Goal: Book appointment/travel/reservation

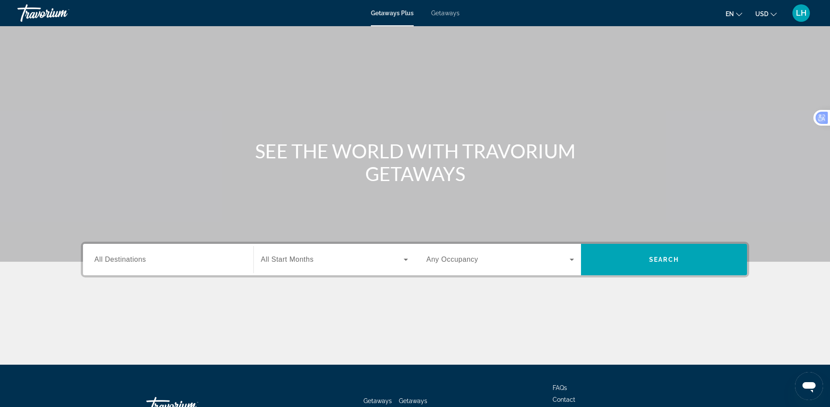
click at [190, 262] on input "Destination All Destinations" at bounding box center [168, 260] width 148 height 10
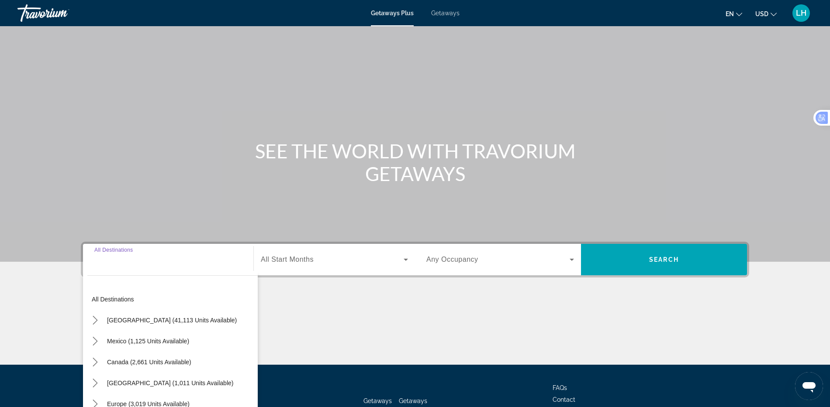
scroll to position [65, 0]
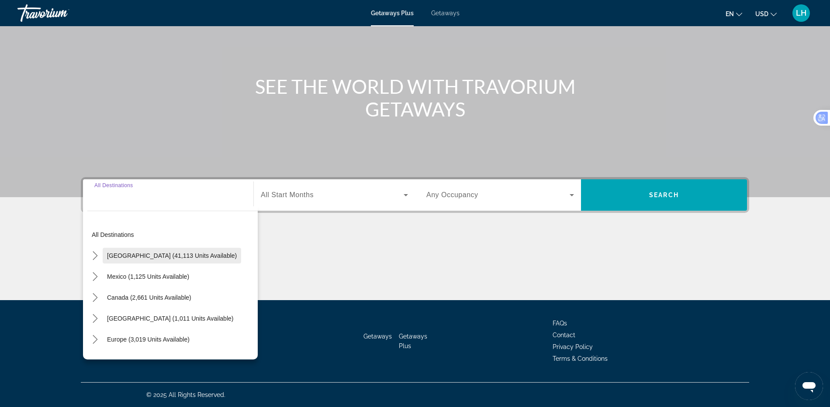
click at [194, 258] on span "[GEOGRAPHIC_DATA] (41,113 units available)" at bounding box center [172, 255] width 130 height 7
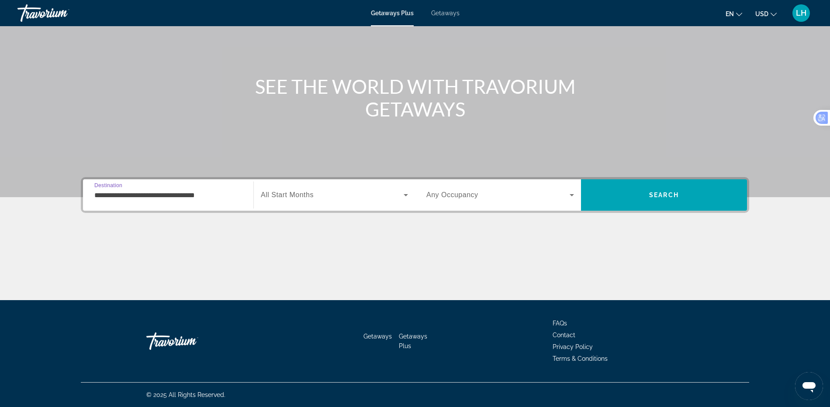
click at [197, 196] on input "**********" at bounding box center [168, 195] width 148 height 10
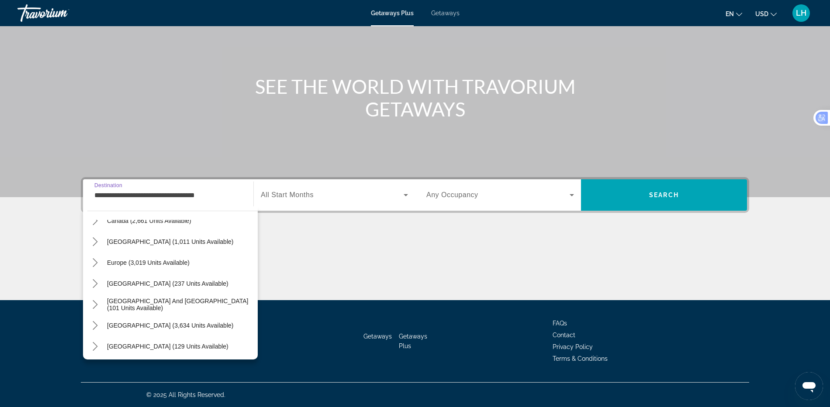
scroll to position [938, 0]
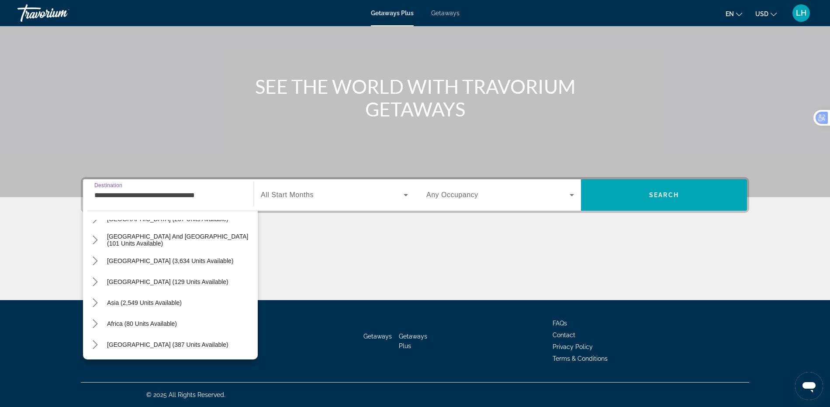
click at [234, 197] on input "**********" at bounding box center [168, 195] width 148 height 10
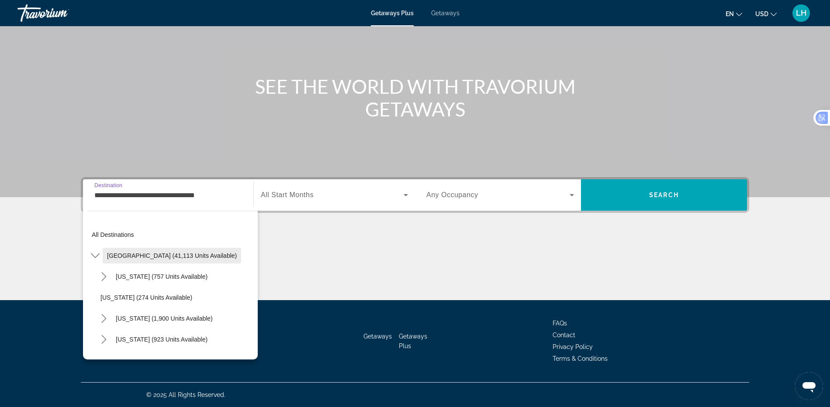
click at [192, 252] on span "[GEOGRAPHIC_DATA] (41,113 units available)" at bounding box center [172, 255] width 130 height 7
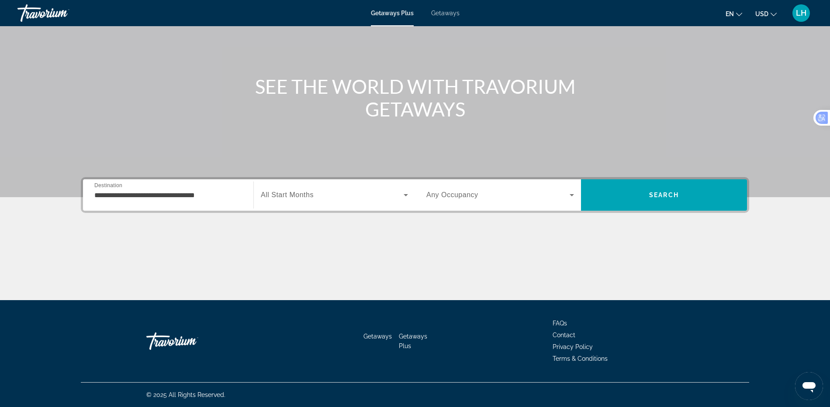
click at [210, 203] on div "**********" at bounding box center [168, 195] width 148 height 25
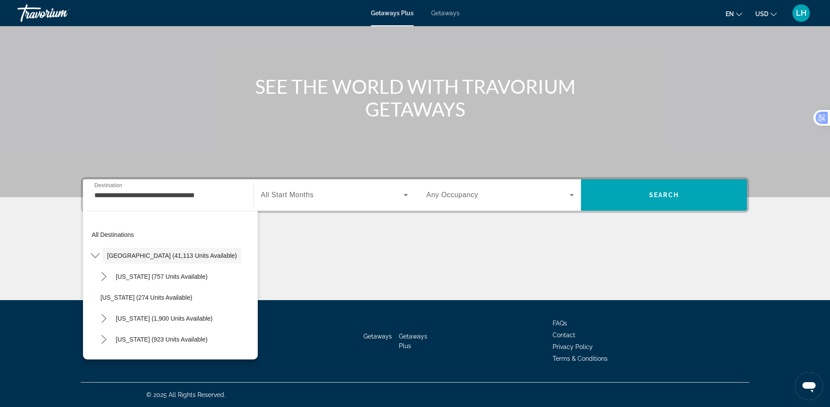
click at [210, 317] on div "[US_STATE] (1,900 units available)" at bounding box center [177, 318] width 162 height 21
click at [196, 317] on span "[US_STATE] (1,900 units available)" at bounding box center [164, 318] width 97 height 7
type input "**********"
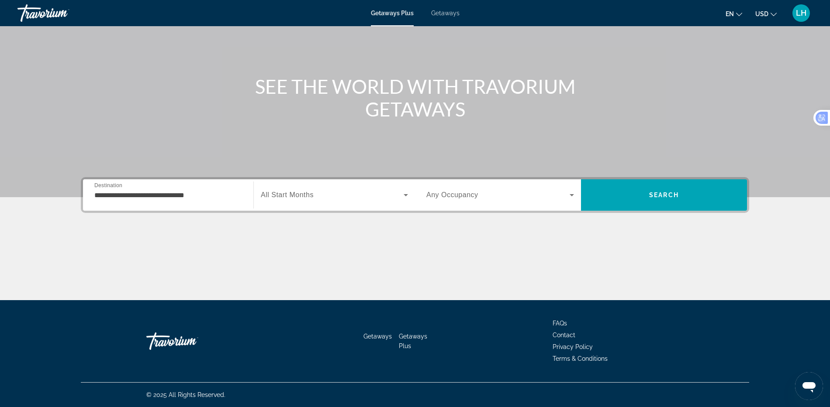
click at [294, 199] on label "Start Month All Start Months" at bounding box center [287, 195] width 53 height 8
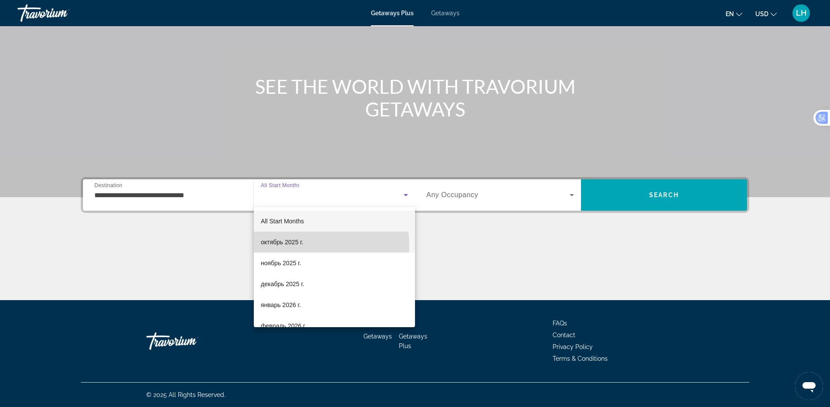
click at [309, 246] on mat-option "октябрь 2025 г." at bounding box center [334, 242] width 161 height 21
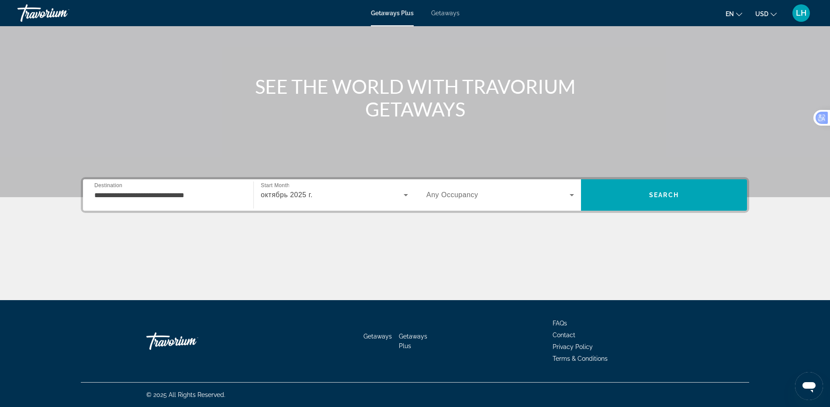
click at [448, 193] on span "Any Occupancy" at bounding box center [452, 194] width 52 height 7
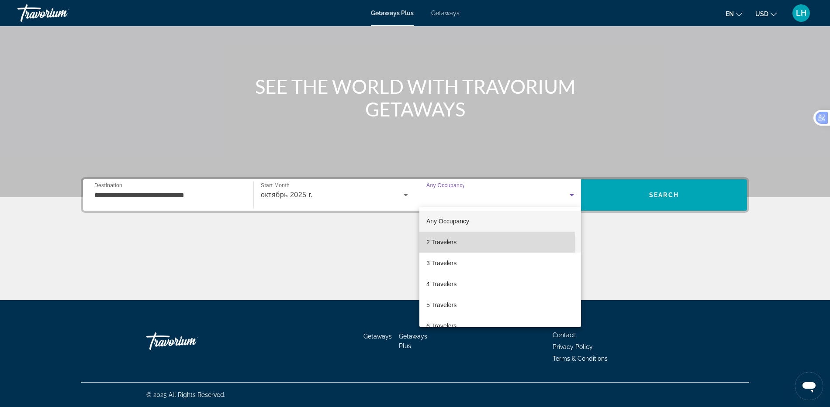
click at [462, 244] on mat-option "2 Travelers" at bounding box center [500, 242] width 162 height 21
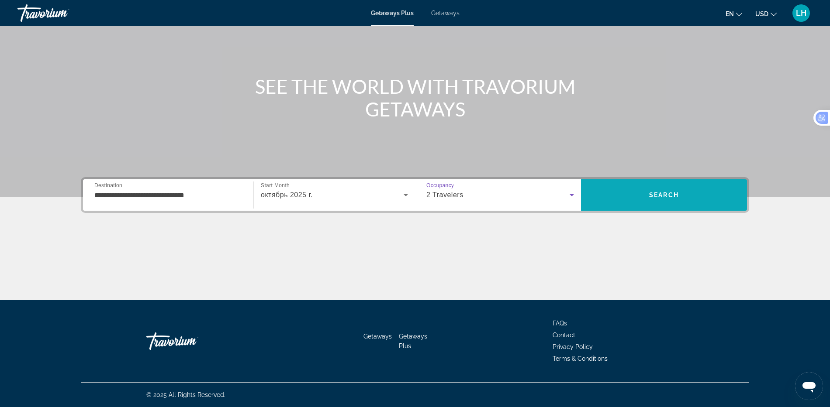
click at [615, 202] on span "Search" at bounding box center [664, 195] width 166 height 21
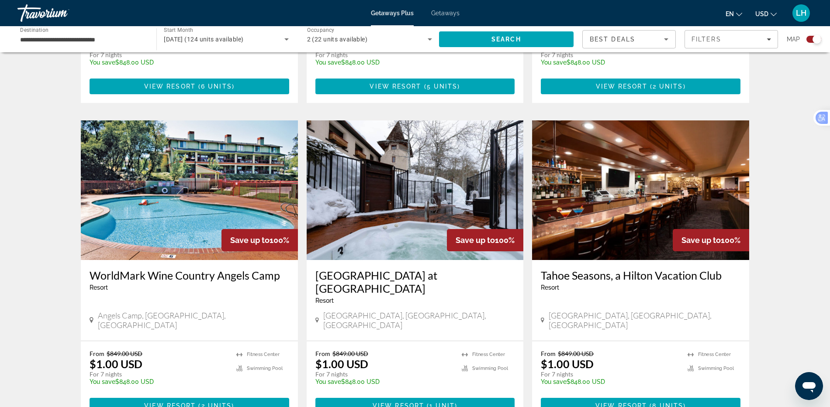
scroll to position [1223, 0]
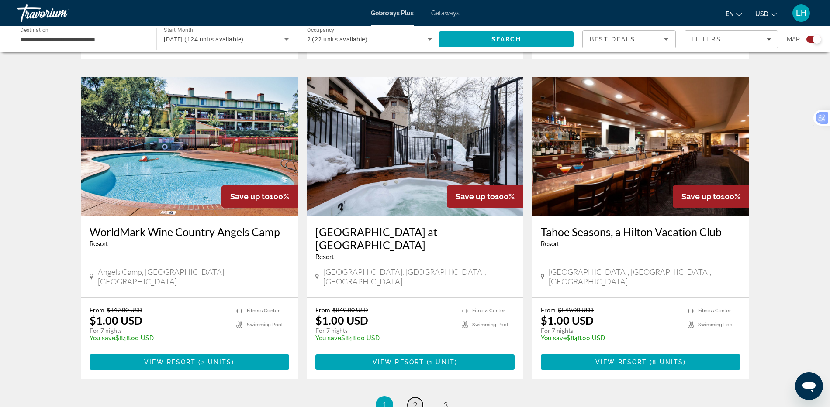
click at [415, 400] on span "2" at bounding box center [415, 405] width 4 height 10
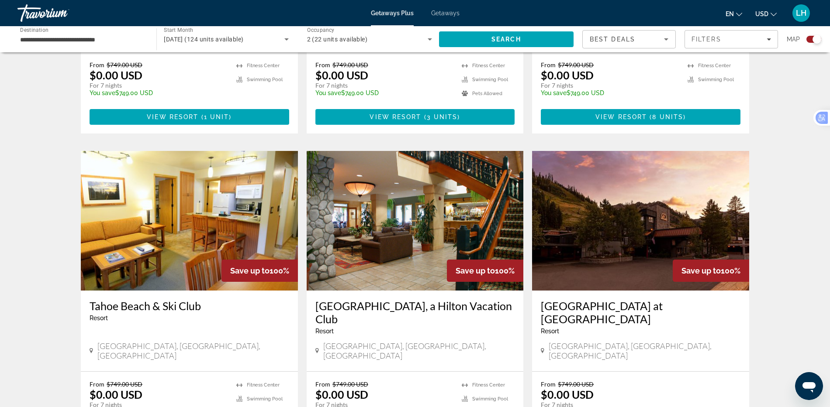
scroll to position [1223, 0]
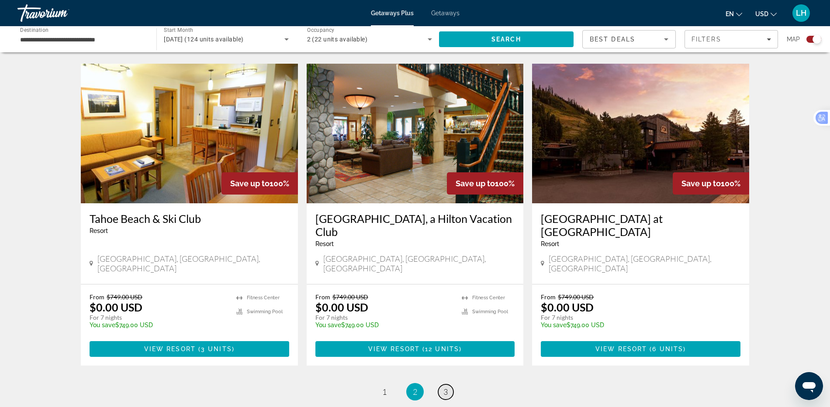
click at [444, 387] on span "3" at bounding box center [445, 392] width 4 height 10
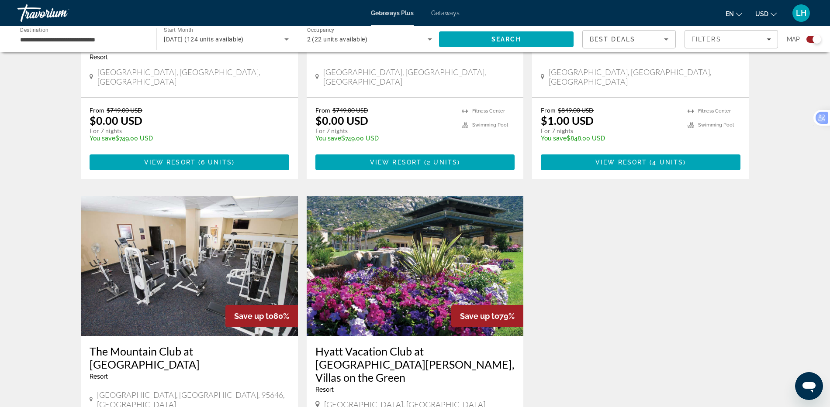
scroll to position [258, 0]
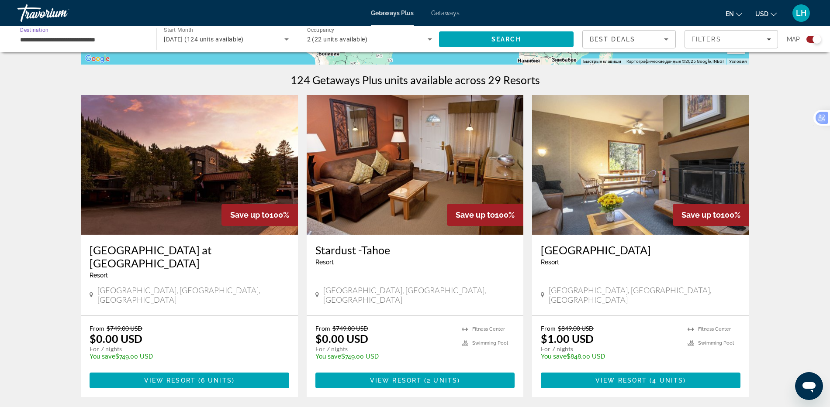
click at [86, 38] on input "**********" at bounding box center [82, 39] width 125 height 10
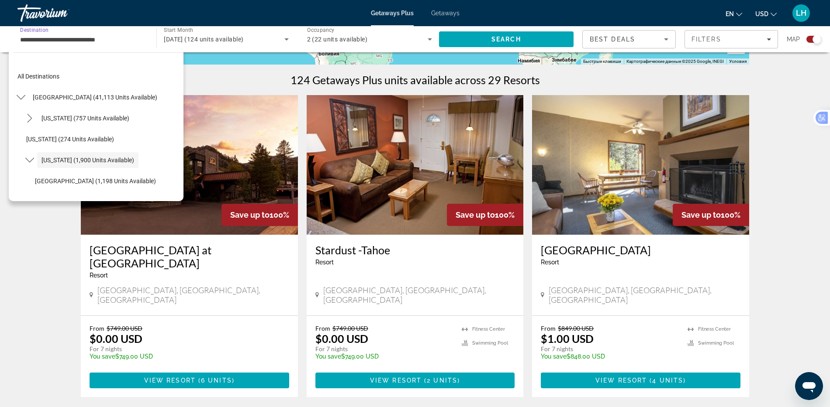
scroll to position [31, 0]
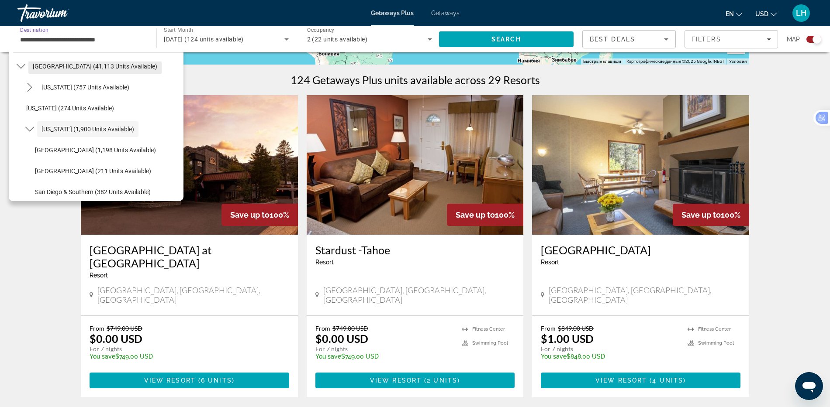
click at [115, 62] on span "Select destination: United States (41,113 units available)" at bounding box center [94, 66] width 133 height 21
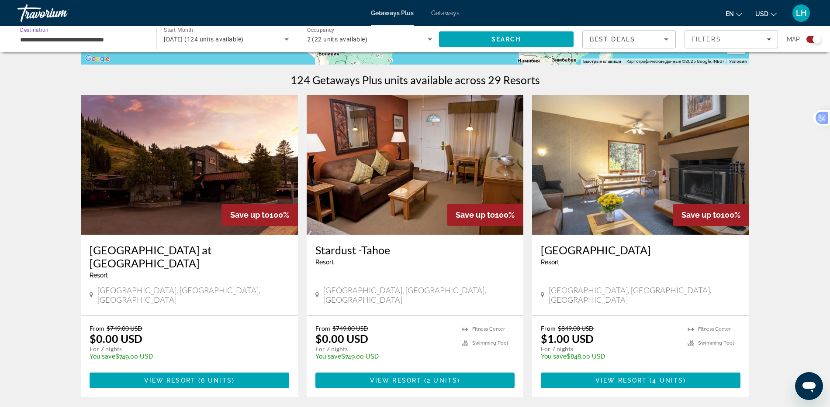
click at [102, 44] on input "**********" at bounding box center [82, 39] width 125 height 10
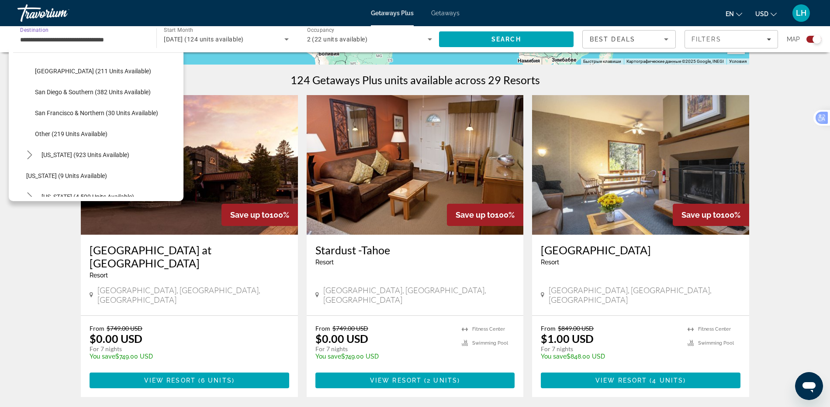
scroll to position [175, 0]
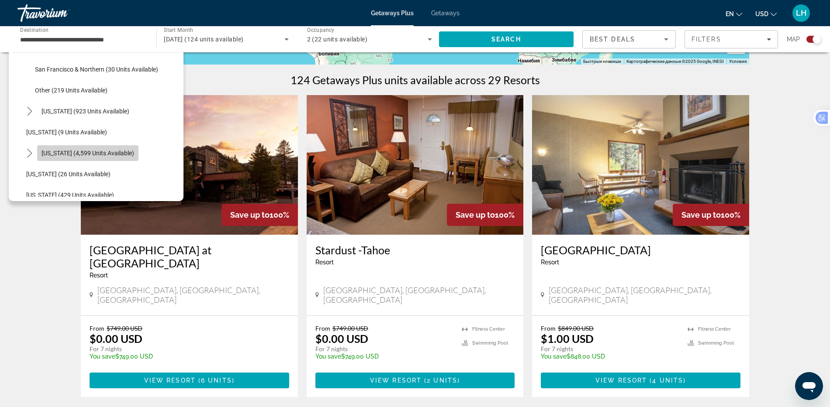
click at [118, 151] on span "[US_STATE] (4,599 units available)" at bounding box center [87, 153] width 93 height 7
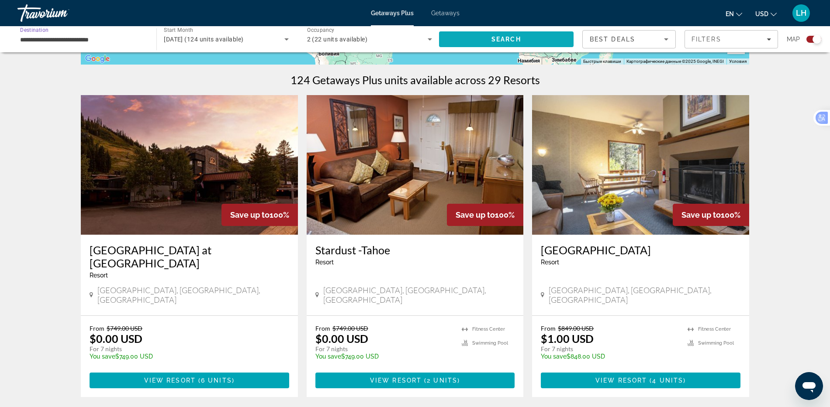
click at [471, 41] on span "Search" at bounding box center [506, 39] width 134 height 21
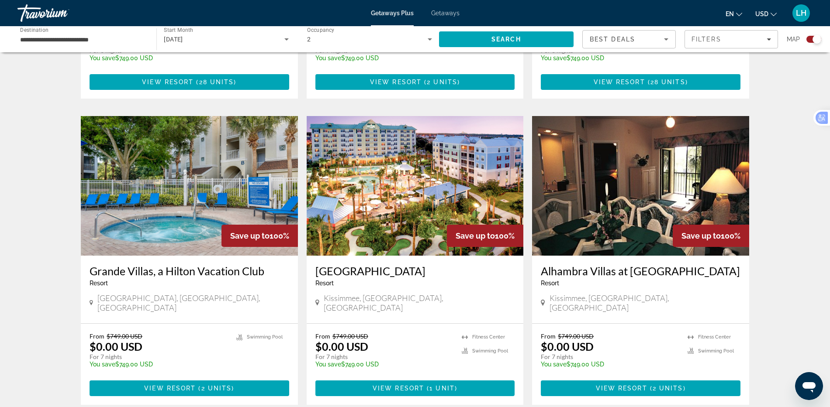
scroll to position [1266, 0]
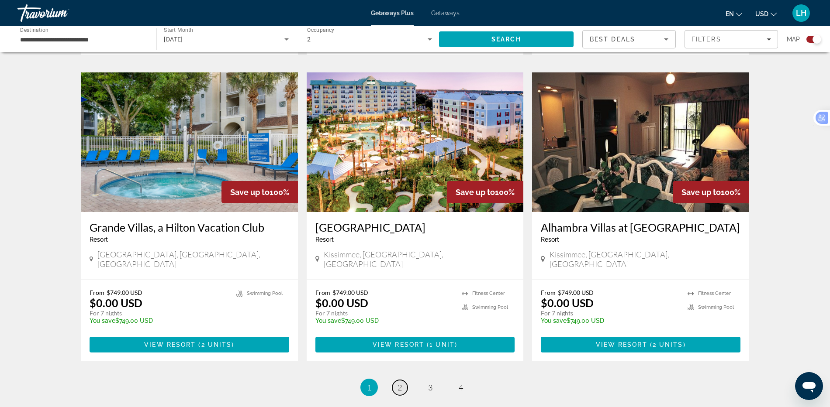
click at [398, 383] on span "2" at bounding box center [399, 388] width 4 height 10
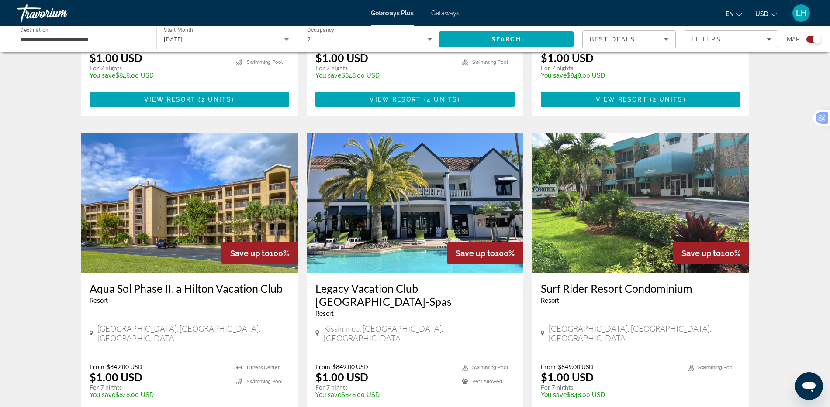
scroll to position [1223, 0]
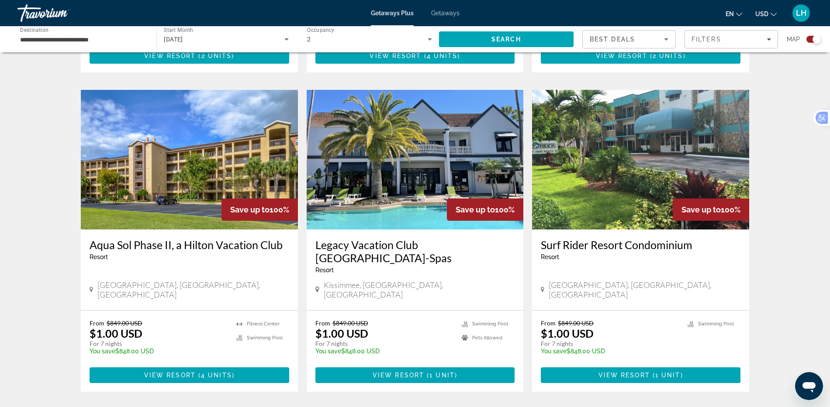
click at [176, 31] on span "Start Month" at bounding box center [178, 30] width 29 height 6
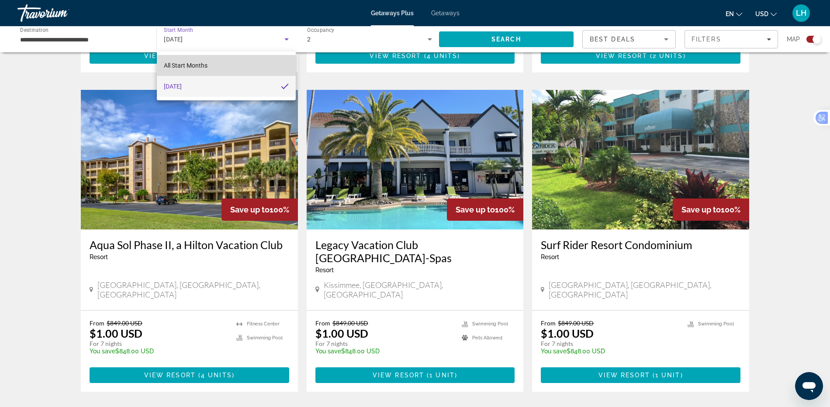
click at [272, 65] on mat-option "All Start Months" at bounding box center [226, 65] width 138 height 21
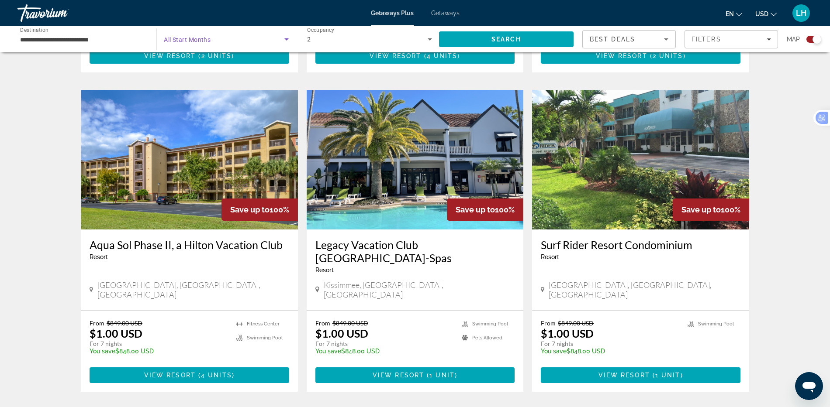
click at [286, 39] on icon "Search widget" at bounding box center [286, 39] width 4 height 2
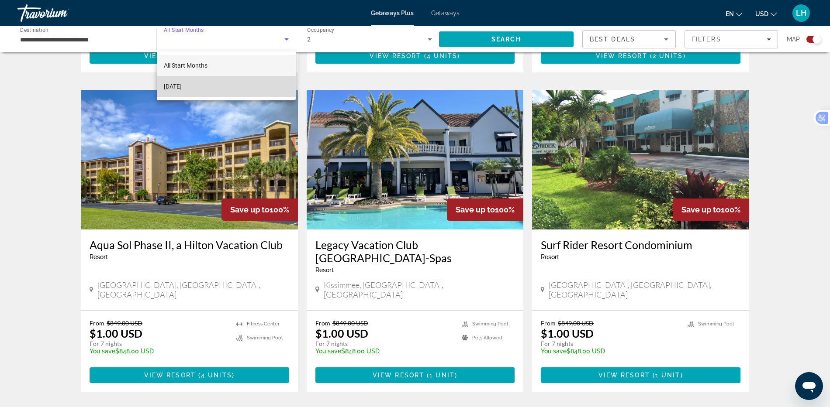
click at [271, 85] on mat-option "[DATE]" at bounding box center [226, 86] width 138 height 21
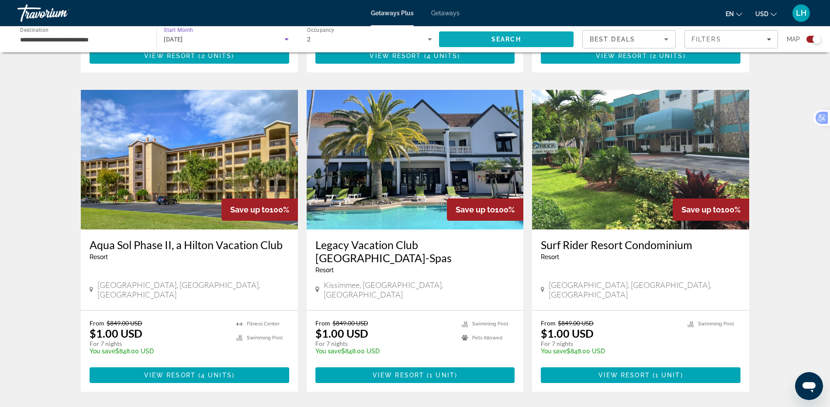
click at [483, 35] on span "Search" at bounding box center [506, 39] width 134 height 21
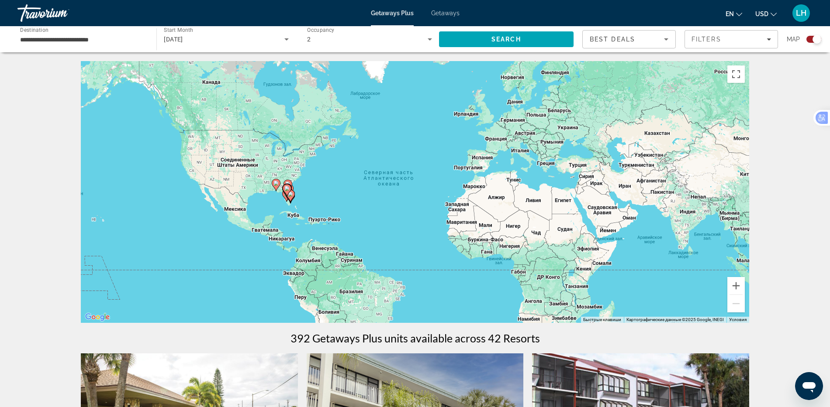
click at [312, 174] on div "Чтобы активировать перетаскивание с помощью клавиатуры, нажмите Alt + Ввод. Пос…" at bounding box center [415, 192] width 668 height 262
click at [733, 287] on button "Увеличить" at bounding box center [735, 285] width 17 height 17
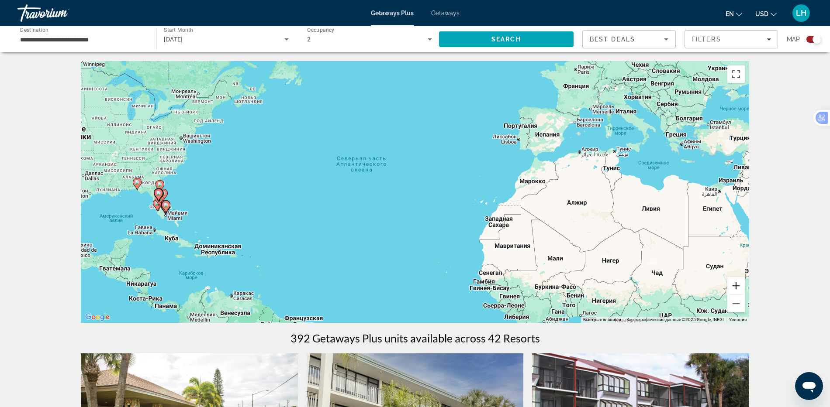
click at [733, 287] on button "Увеличить" at bounding box center [735, 285] width 17 height 17
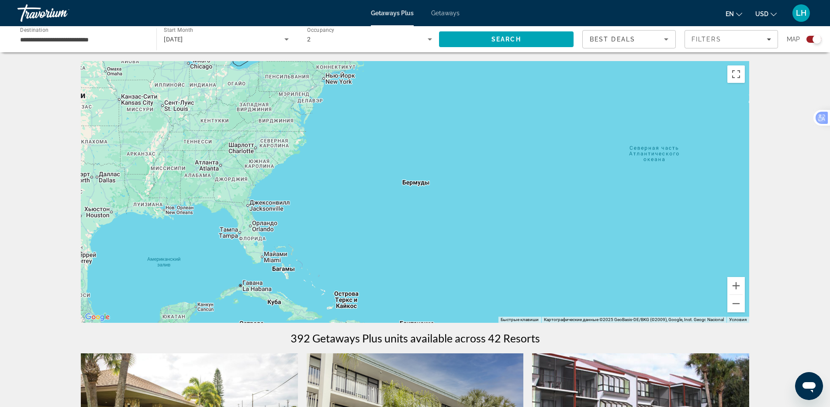
drag, startPoint x: 395, startPoint y: 221, endPoint x: 728, endPoint y: 242, distance: 334.2
click at [740, 238] on div "Main content" at bounding box center [415, 192] width 668 height 262
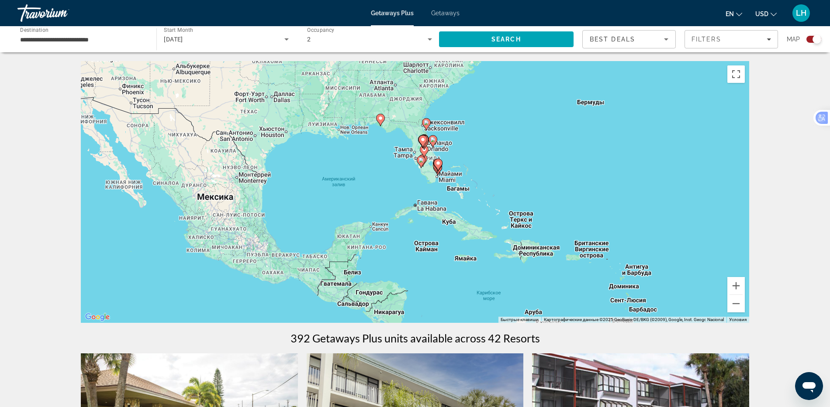
drag, startPoint x: 435, startPoint y: 206, endPoint x: 618, endPoint y: 145, distance: 192.9
click at [620, 123] on div "Чтобы активировать перетаскивание с помощью клавиатуры, нажмите Alt + Ввод. Пос…" at bounding box center [415, 192] width 668 height 262
click at [737, 286] on button "Увеличить" at bounding box center [735, 285] width 17 height 17
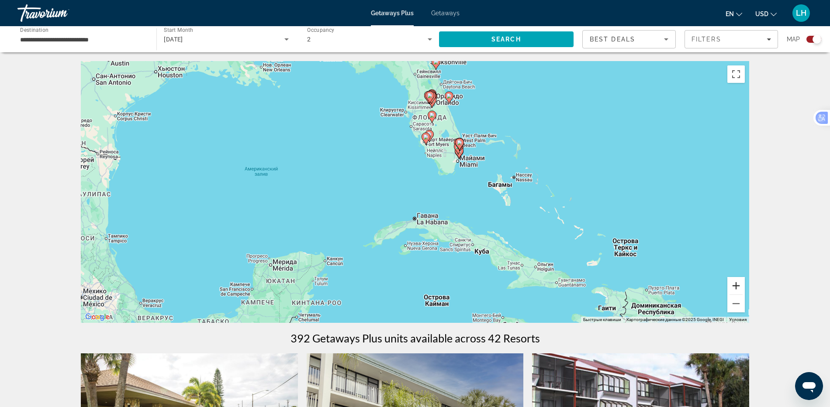
click at [737, 286] on button "Увеличить" at bounding box center [735, 285] width 17 height 17
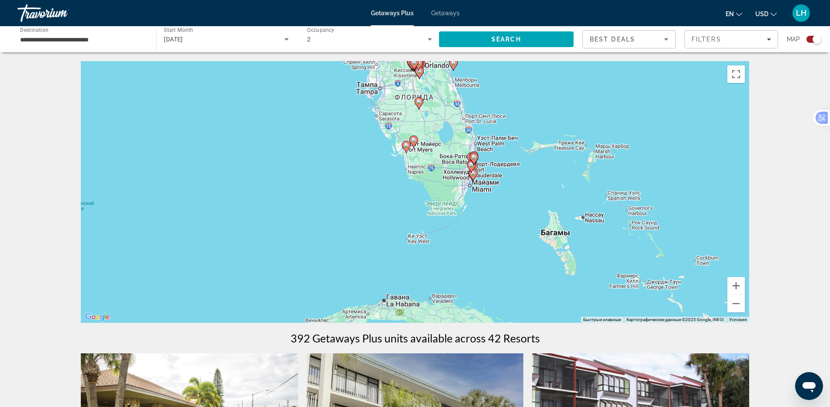
drag, startPoint x: 591, startPoint y: 191, endPoint x: 557, endPoint y: 245, distance: 64.0
click at [560, 247] on div "Чтобы активировать перетаскивание с помощью клавиатуры, нажмите Alt + Ввод. Пос…" at bounding box center [415, 192] width 668 height 262
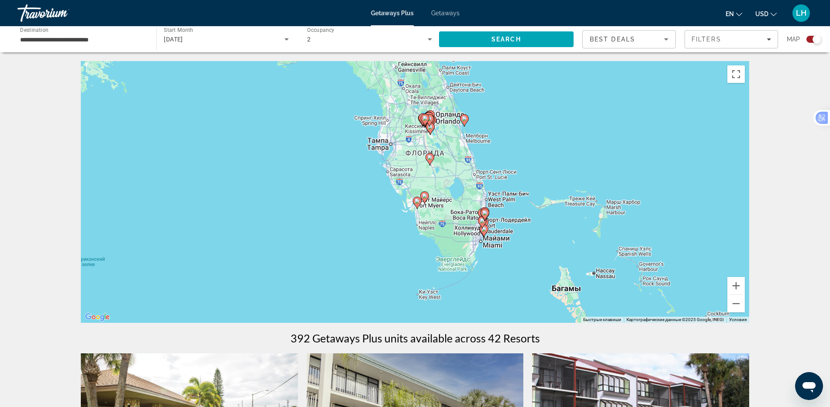
drag, startPoint x: 514, startPoint y: 152, endPoint x: 524, endPoint y: 197, distance: 46.4
click at [524, 207] on div "Чтобы активировать перетаскивание с помощью клавиатуры, нажмите Alt + Ввод. Пос…" at bounding box center [415, 192] width 668 height 262
click at [463, 116] on image "Main content" at bounding box center [464, 117] width 5 height 5
type input "**********"
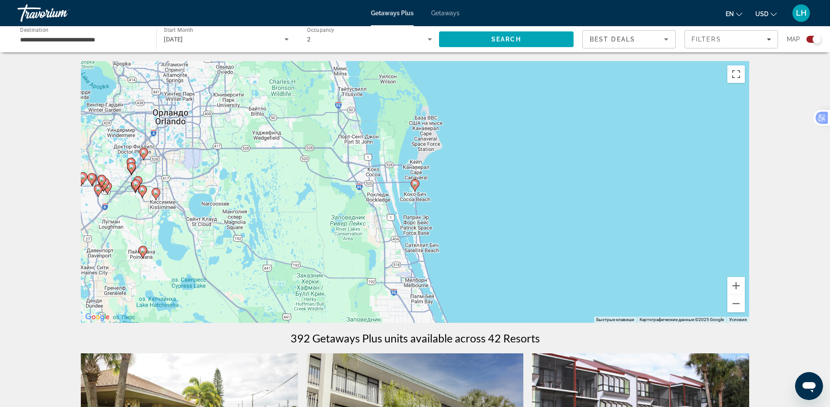
click at [413, 185] on image "Main content" at bounding box center [414, 183] width 5 height 5
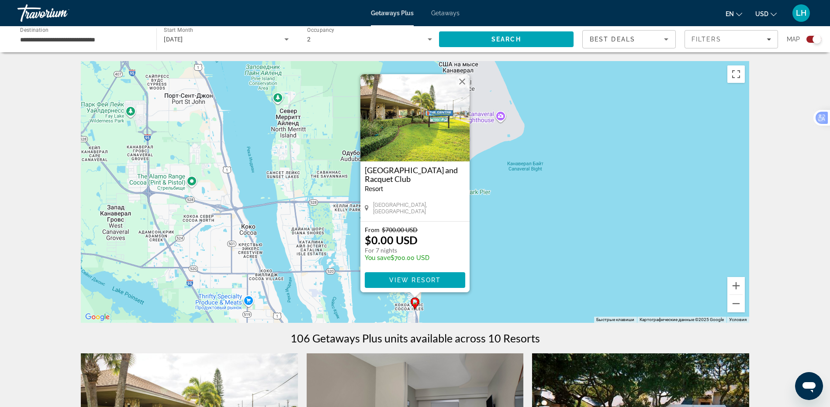
click at [428, 137] on img "Main content" at bounding box center [414, 117] width 109 height 87
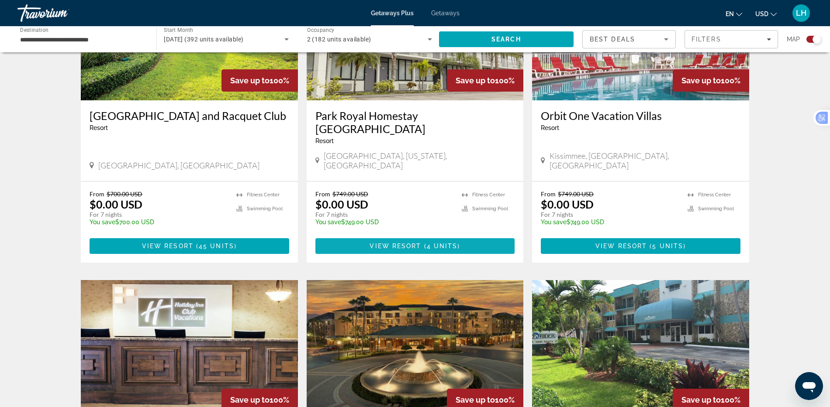
scroll to position [524, 0]
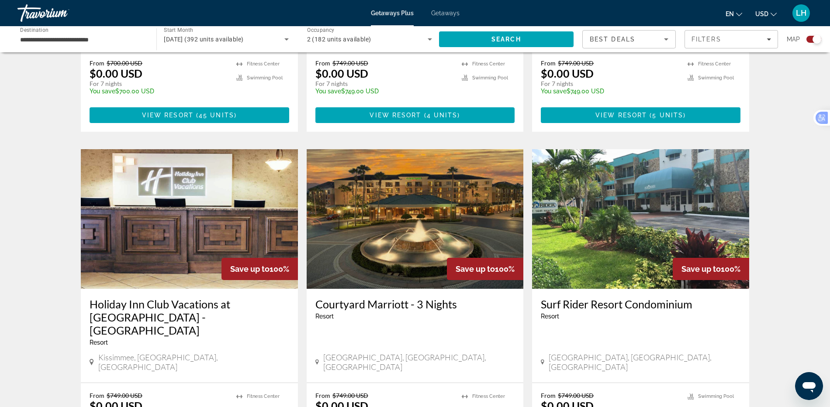
click at [219, 179] on img "Main content" at bounding box center [189, 219] width 217 height 140
